Goal: Task Accomplishment & Management: Use online tool/utility

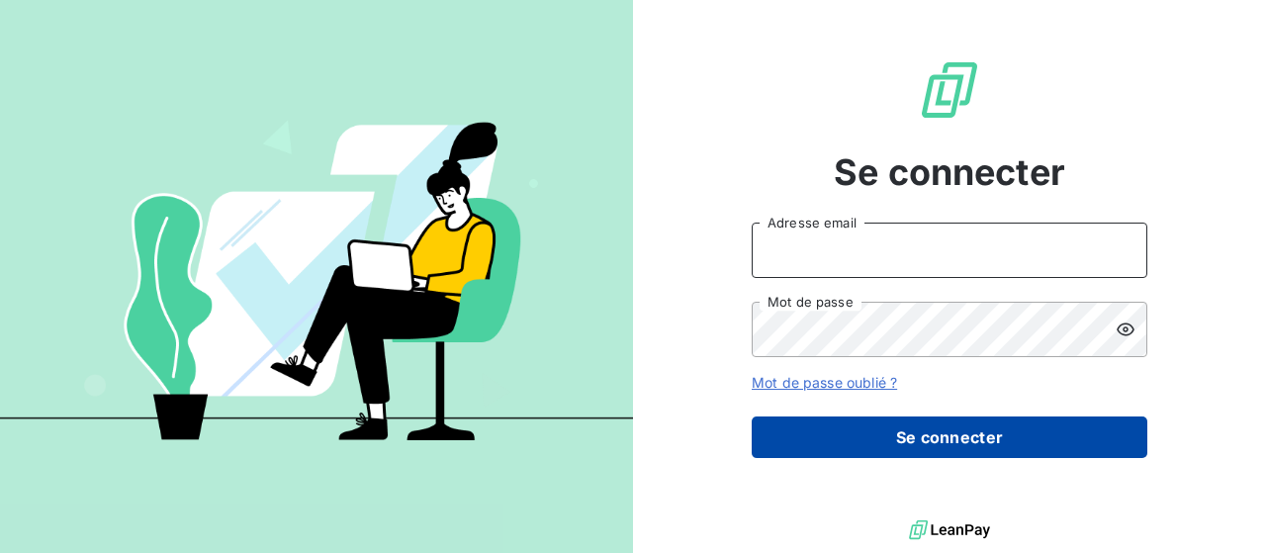
type input "[PERSON_NAME][EMAIL_ADDRESS][DOMAIN_NAME]"
click at [904, 419] on button "Se connecter" at bounding box center [950, 437] width 396 height 42
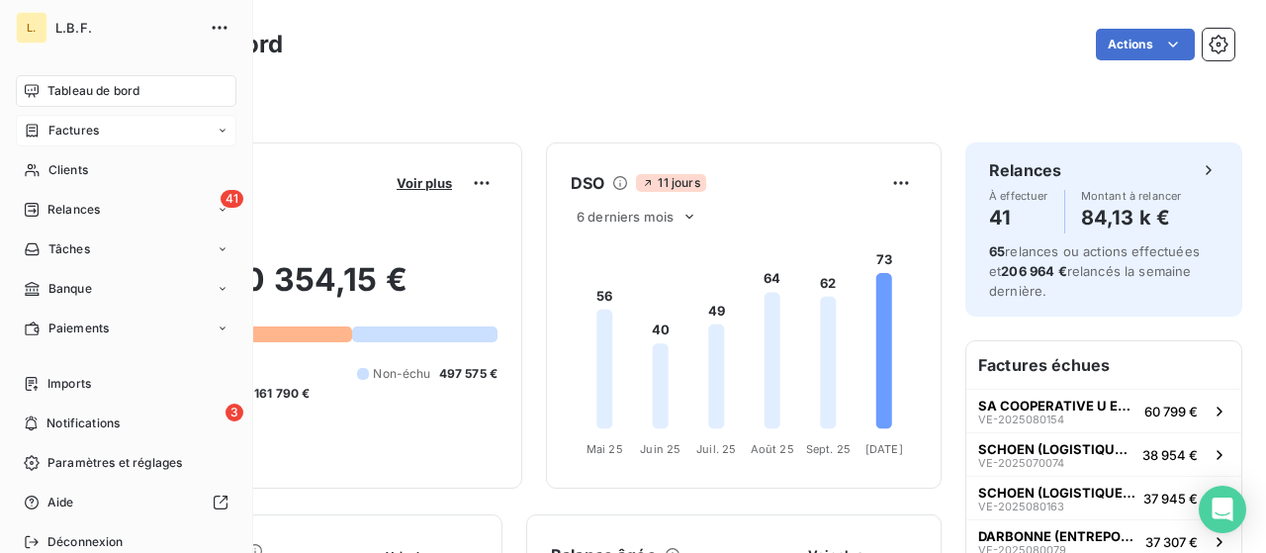
click at [96, 123] on span "Factures" at bounding box center [73, 131] width 50 height 18
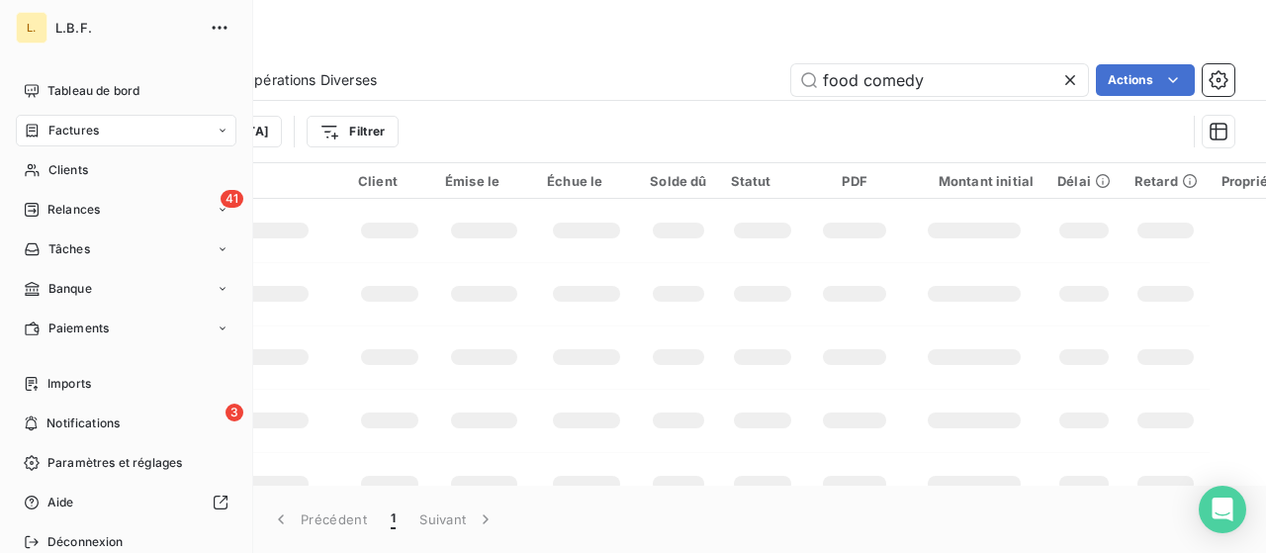
click at [93, 137] on span "Factures" at bounding box center [73, 131] width 50 height 18
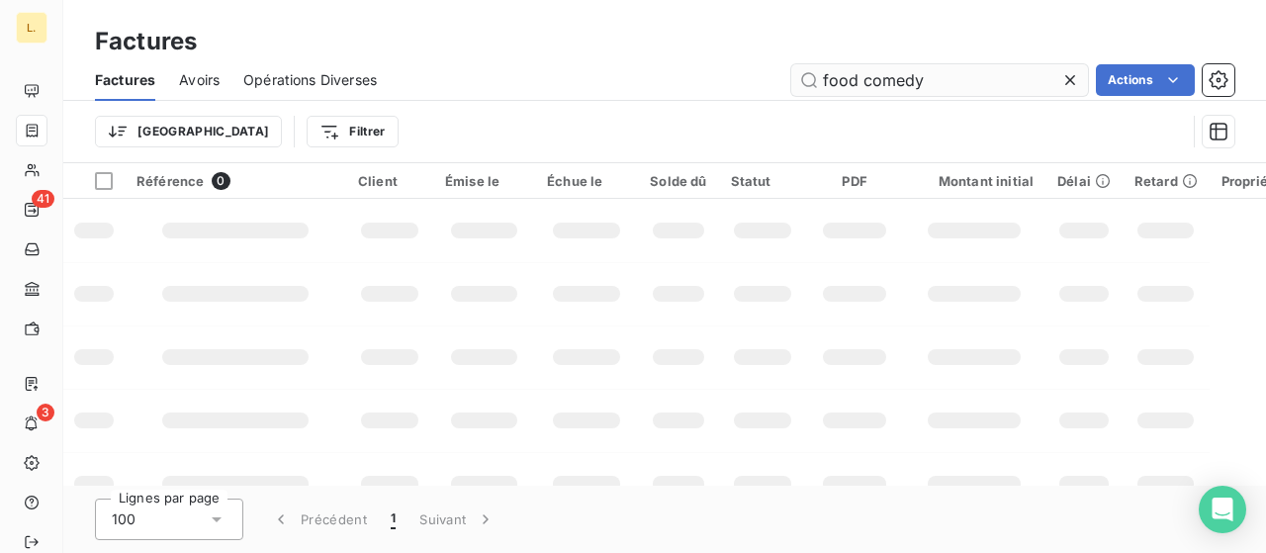
click at [1062, 78] on icon at bounding box center [1070, 80] width 20 height 20
click at [947, 80] on input "text" at bounding box center [939, 80] width 297 height 32
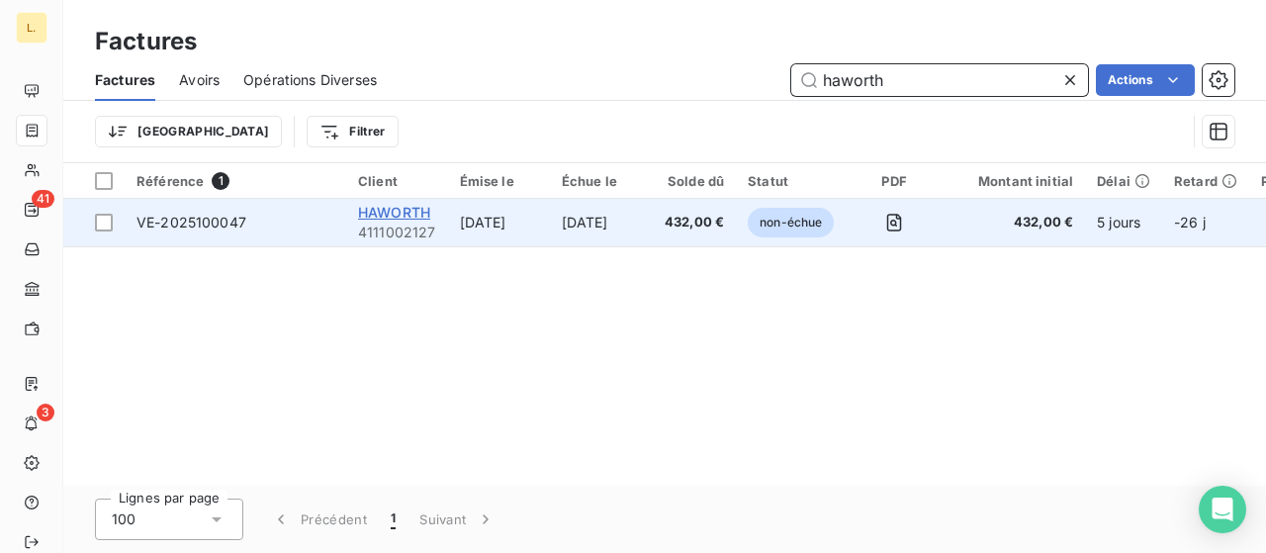
type input "haworth"
click at [379, 217] on span "HAWORTH" at bounding box center [394, 212] width 72 height 17
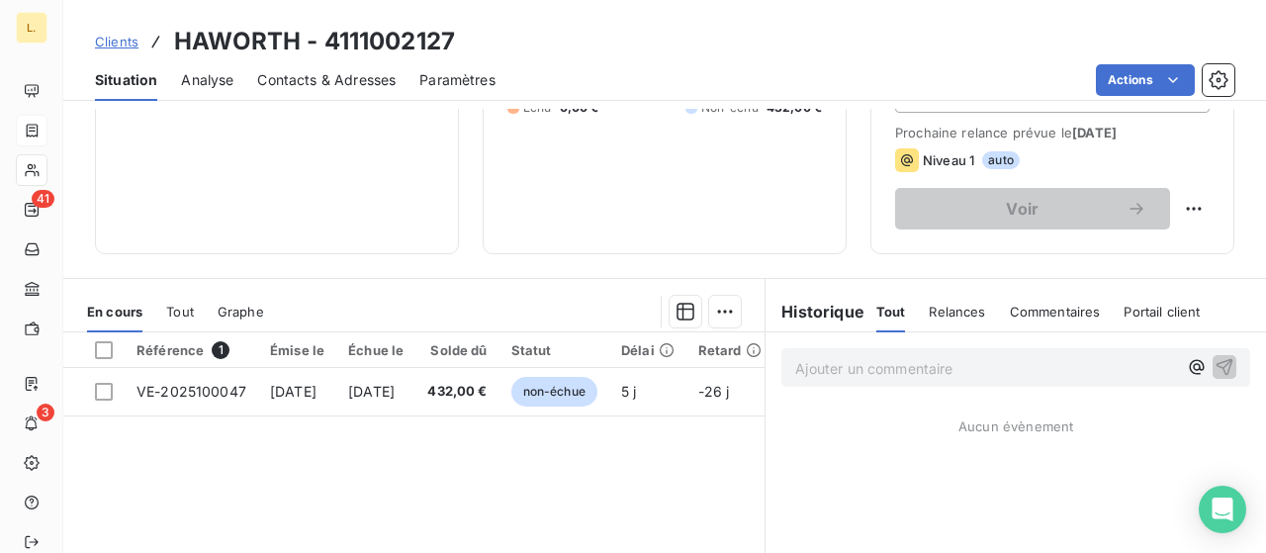
scroll to position [396, 0]
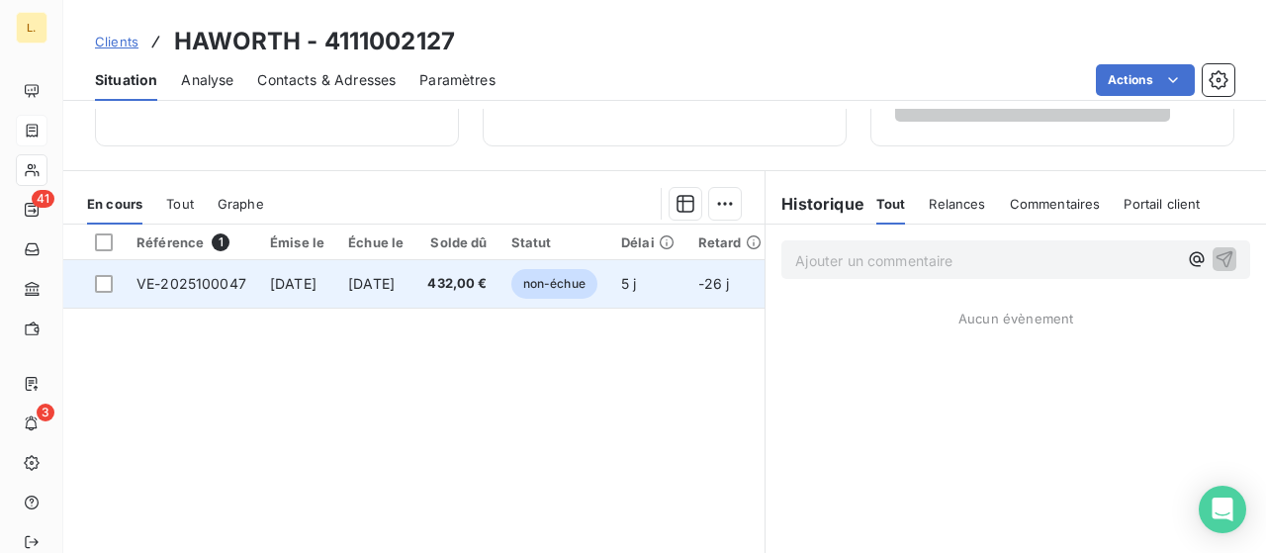
click at [303, 272] on td "[DATE]" at bounding box center [297, 283] width 78 height 47
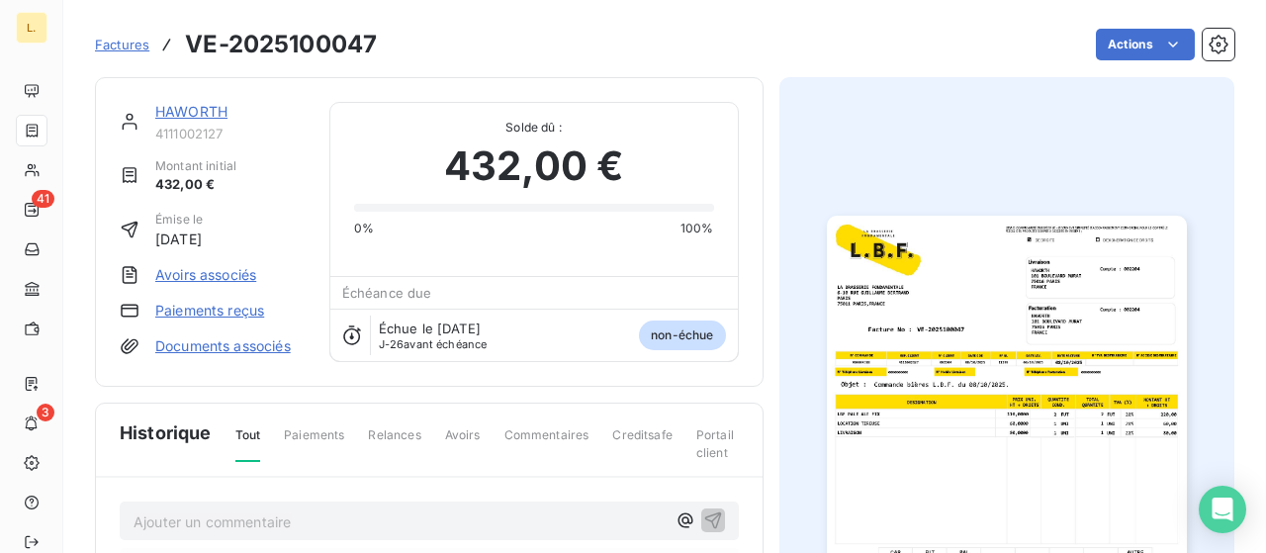
click at [1068, 315] on img "button" at bounding box center [1007, 470] width 360 height 508
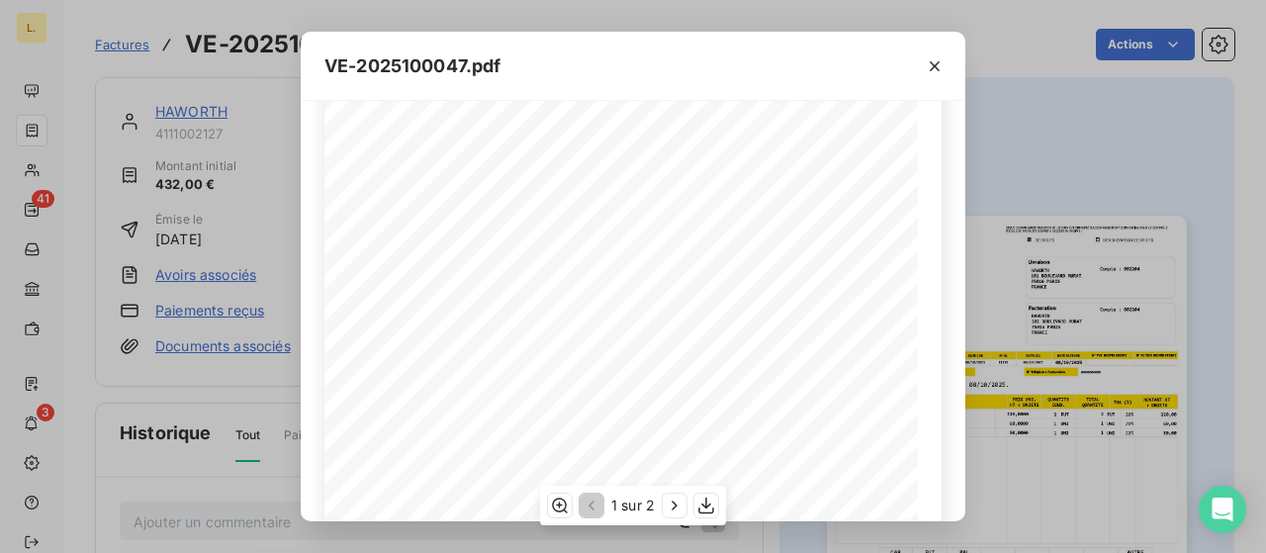
scroll to position [465, 0]
click at [704, 519] on div "1 sur 2" at bounding box center [633, 506] width 186 height 40
click at [706, 503] on icon "button" at bounding box center [706, 505] width 16 height 17
click at [437, 21] on div "VE-2025100047.pdf LA BRASSERIE FONDAMENTALE [STREET_ADDRESS][PERSON_NAME] VE-20…" at bounding box center [633, 276] width 1266 height 553
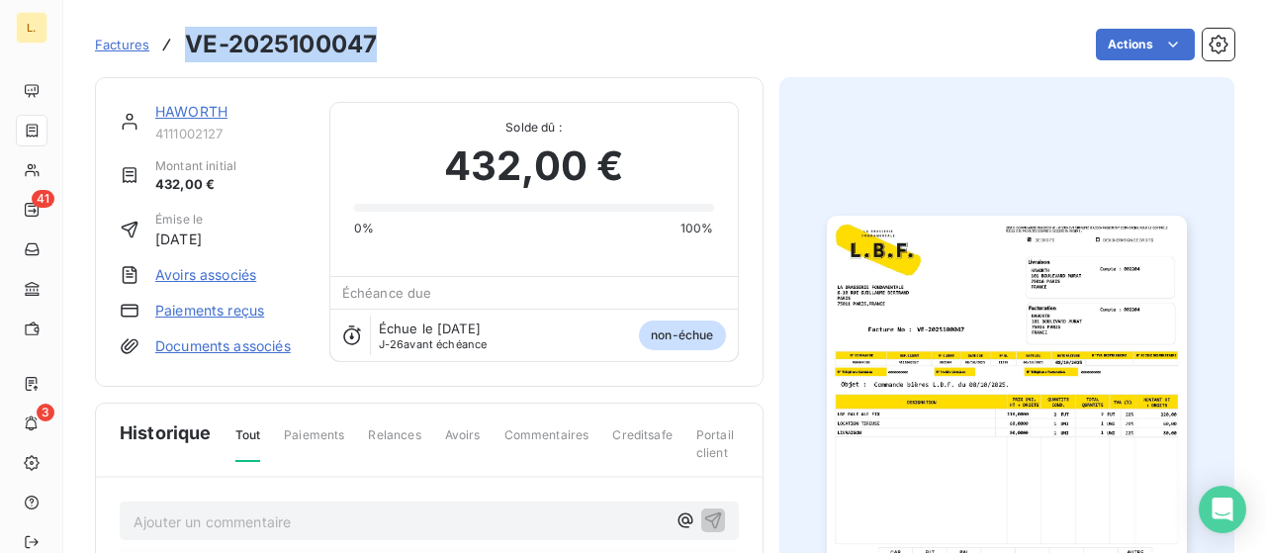
drag, startPoint x: 369, startPoint y: 48, endPoint x: 188, endPoint y: 45, distance: 181.0
click at [188, 45] on div "Factures VE-2025100047 Actions" at bounding box center [664, 45] width 1139 height 42
copy h3 "VE-2025100047"
